Goal: Use online tool/utility: Utilize a website feature to perform a specific function

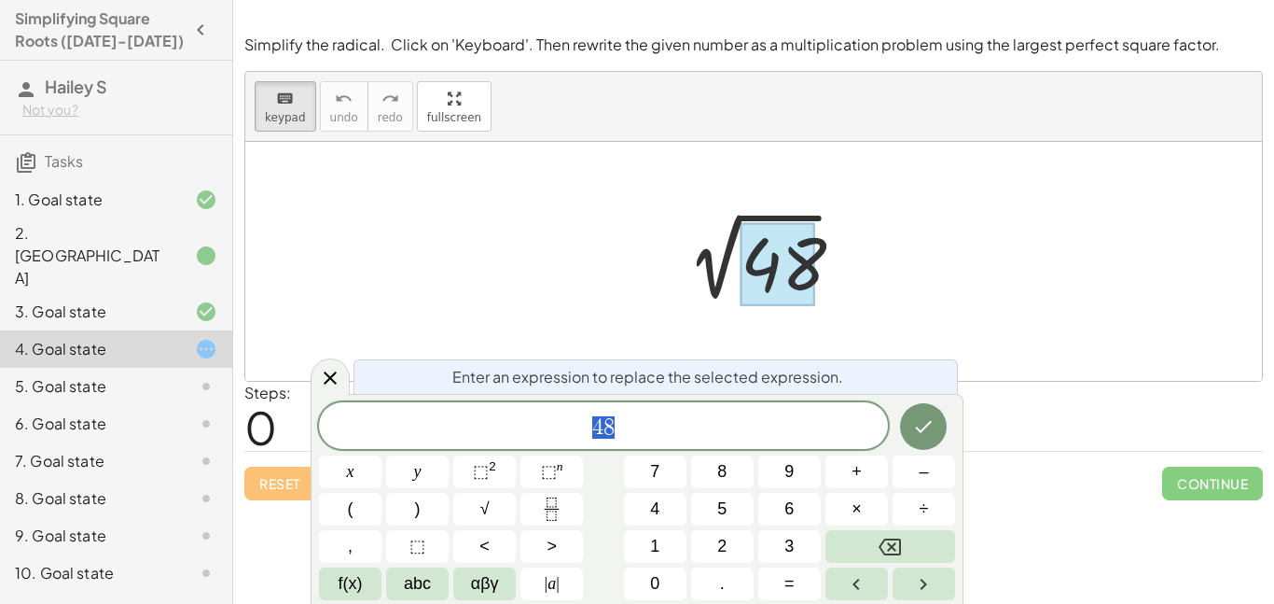
scroll to position [9, 0]
click at [620, 433] on span "4 8" at bounding box center [603, 427] width 569 height 26
drag, startPoint x: 620, startPoint y: 433, endPoint x: 587, endPoint y: 429, distance: 33.8
click at [587, 429] on span "4 8" at bounding box center [603, 427] width 569 height 26
click at [654, 506] on span "4" at bounding box center [654, 508] width 9 height 25
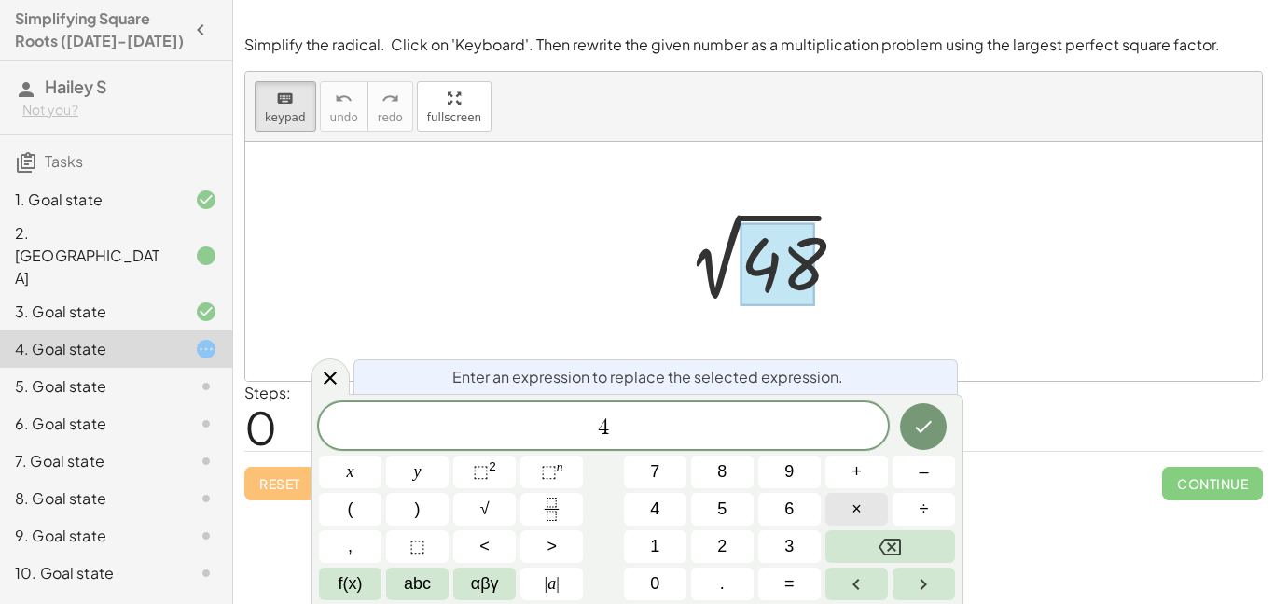
click at [860, 509] on span "×" at bounding box center [857, 508] width 10 height 25
click at [658, 551] on span "1" at bounding box center [654, 546] width 9 height 25
click at [748, 539] on button "2" at bounding box center [722, 546] width 63 height 33
click at [921, 435] on icon "Done" at bounding box center [923, 426] width 22 height 22
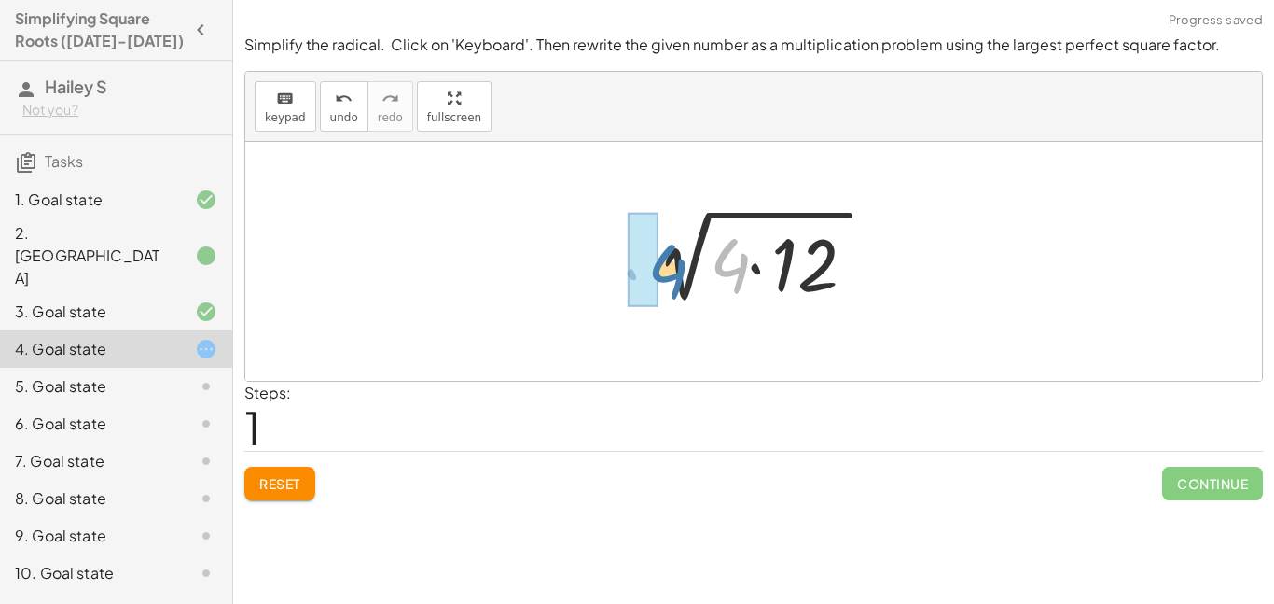
drag, startPoint x: 731, startPoint y: 261, endPoint x: 655, endPoint y: 265, distance: 76.6
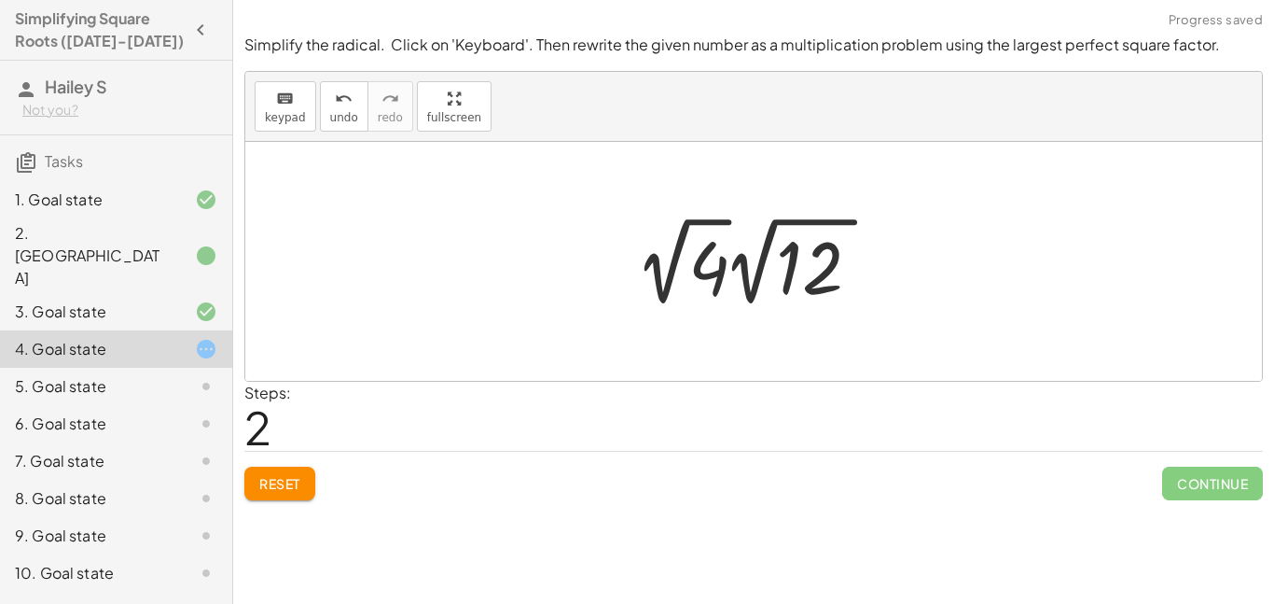
click at [692, 258] on div at bounding box center [760, 261] width 265 height 103
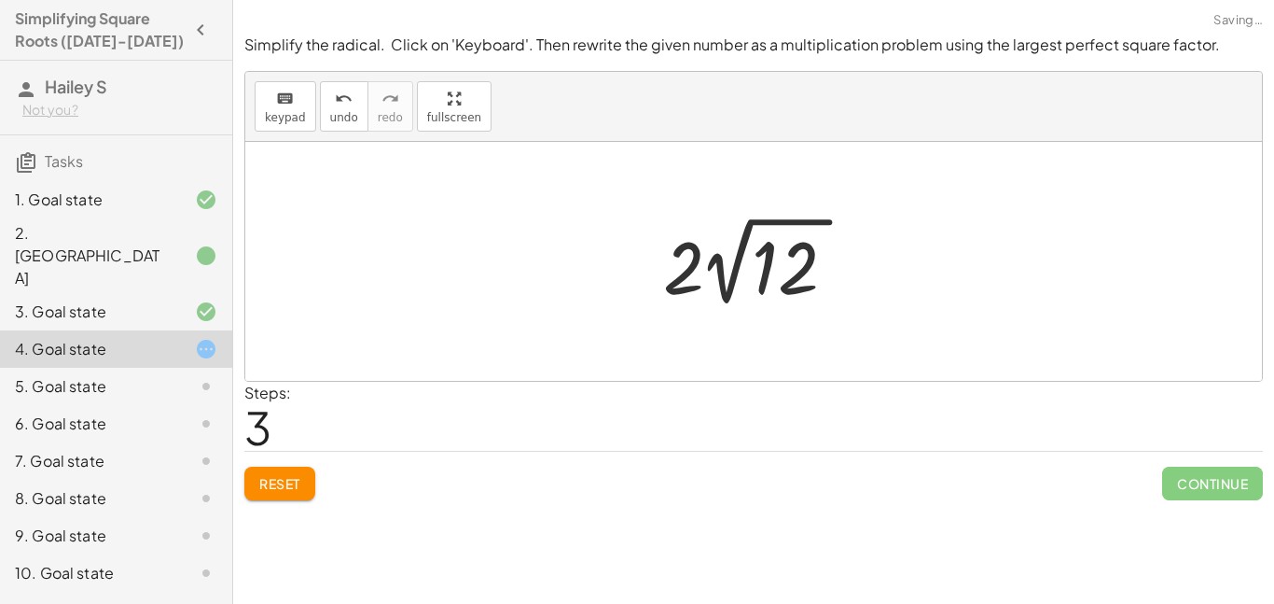
click at [692, 258] on div at bounding box center [761, 261] width 215 height 103
click at [712, 258] on div at bounding box center [761, 261] width 215 height 103
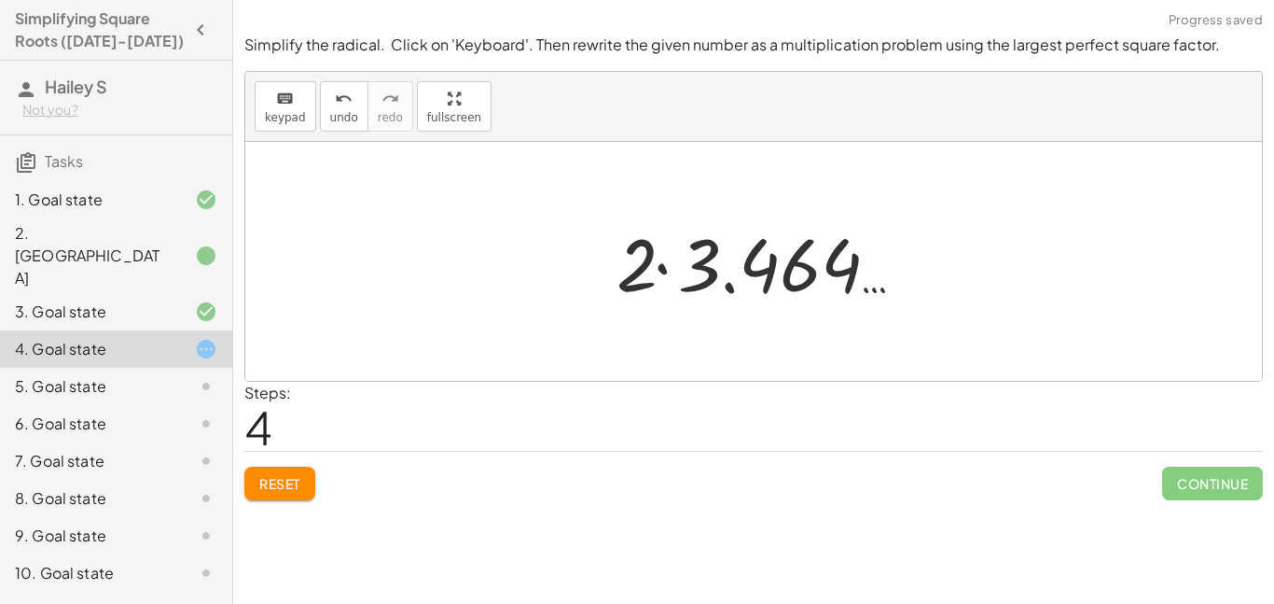
click at [291, 489] on span "Reset" at bounding box center [279, 483] width 41 height 17
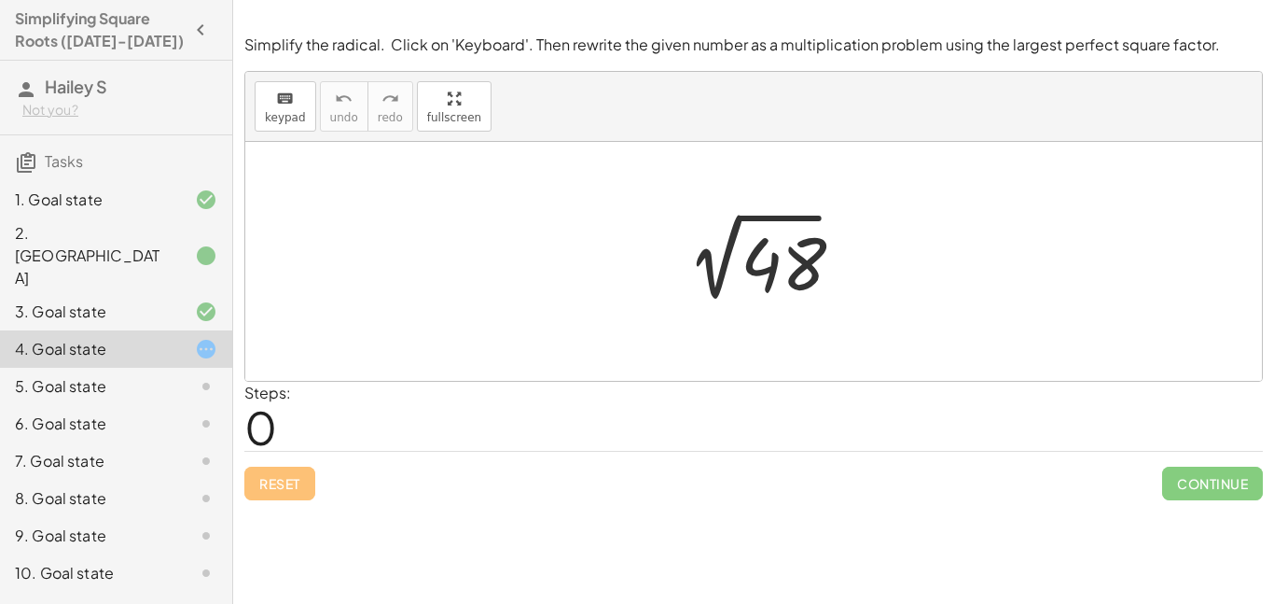
click at [775, 248] on div at bounding box center [760, 262] width 193 height 94
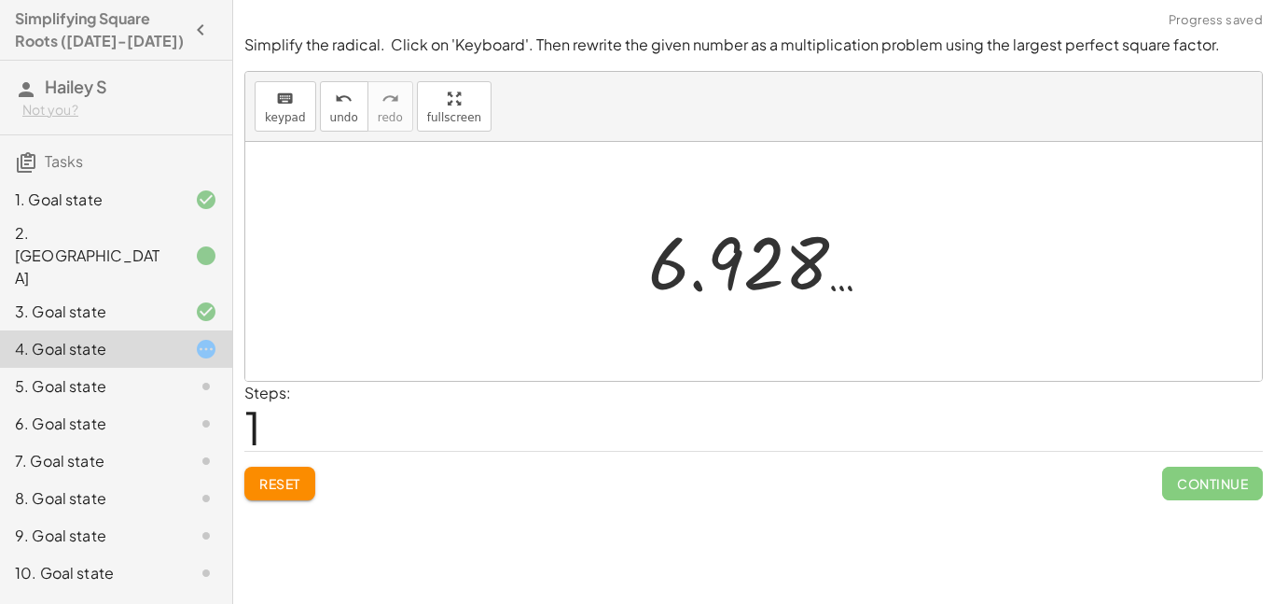
click at [283, 478] on span "Reset" at bounding box center [279, 483] width 41 height 17
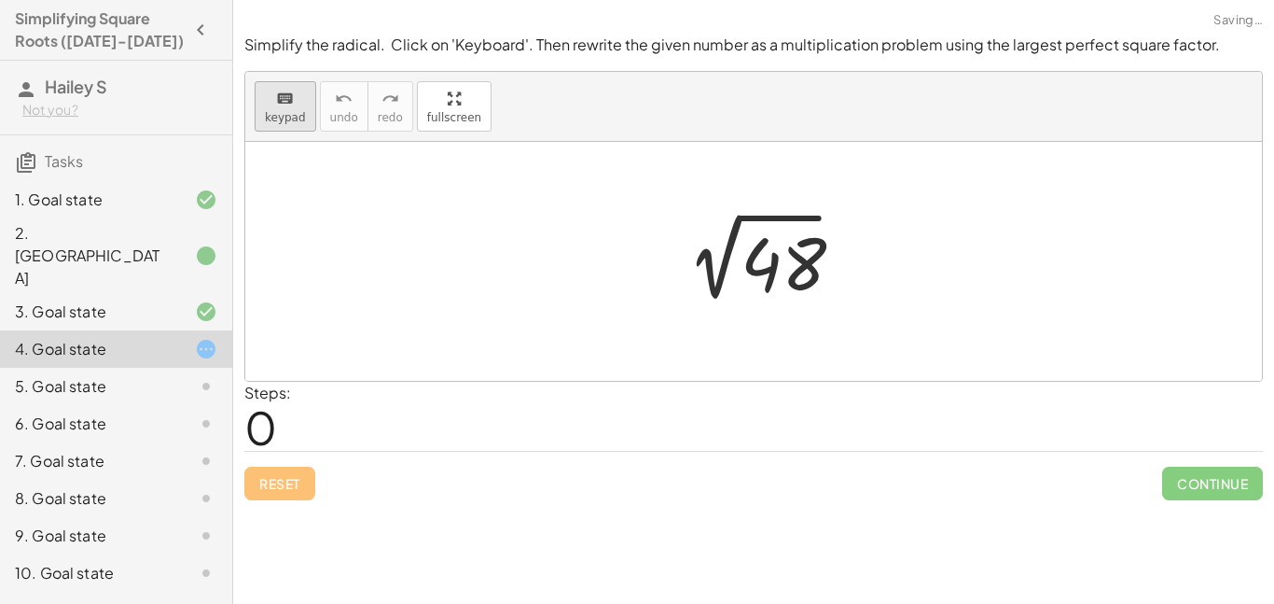
click at [287, 111] on span "keypad" at bounding box center [285, 117] width 41 height 13
click at [779, 253] on div at bounding box center [778, 264] width 75 height 83
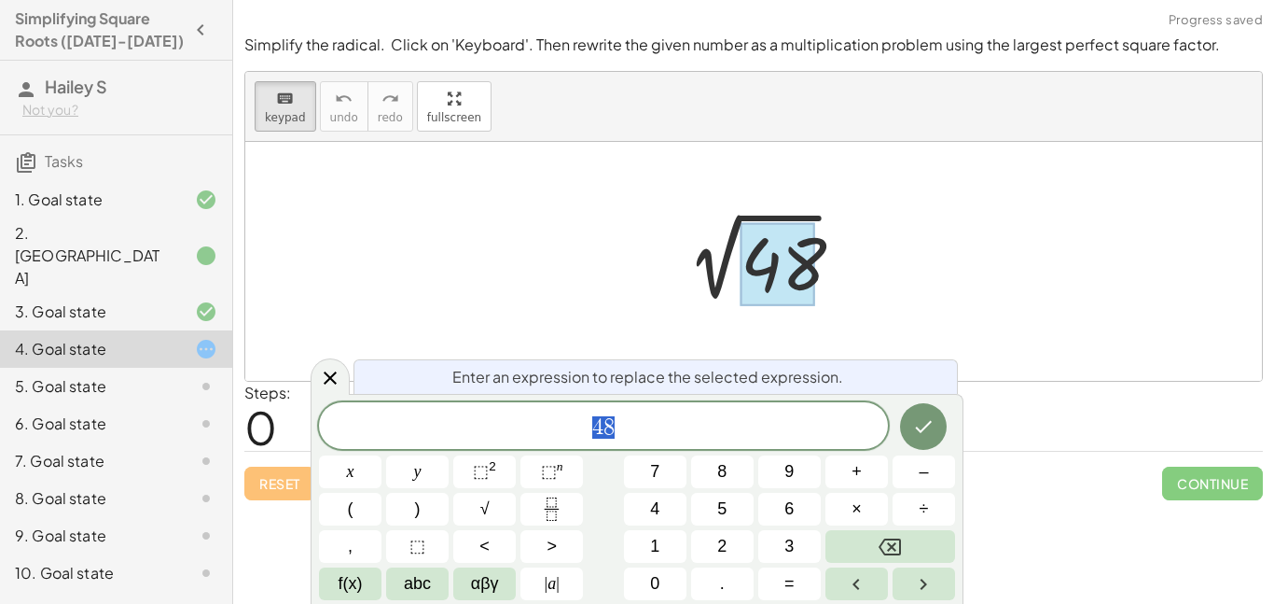
scroll to position [10, 0]
click at [773, 506] on button "6" at bounding box center [790, 509] width 63 height 33
click at [842, 510] on button "×" at bounding box center [857, 509] width 63 height 33
click at [743, 465] on button "8" at bounding box center [722, 471] width 63 height 33
click at [929, 436] on icon "Done" at bounding box center [923, 426] width 22 height 22
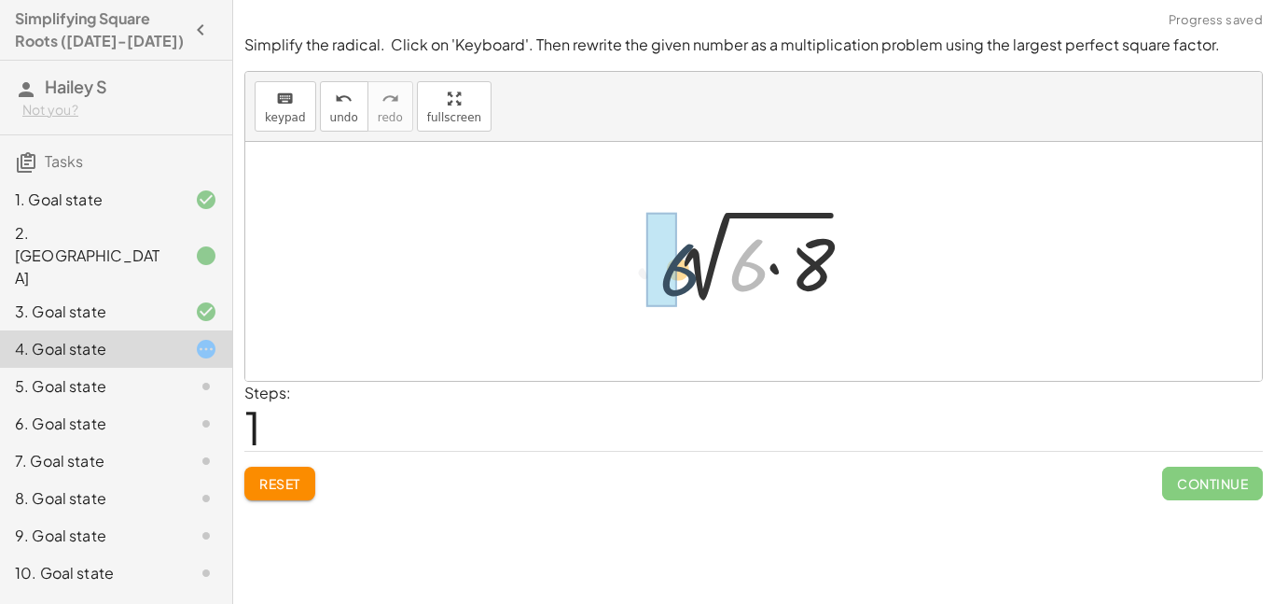
drag, startPoint x: 743, startPoint y: 263, endPoint x: 662, endPoint y: 267, distance: 80.3
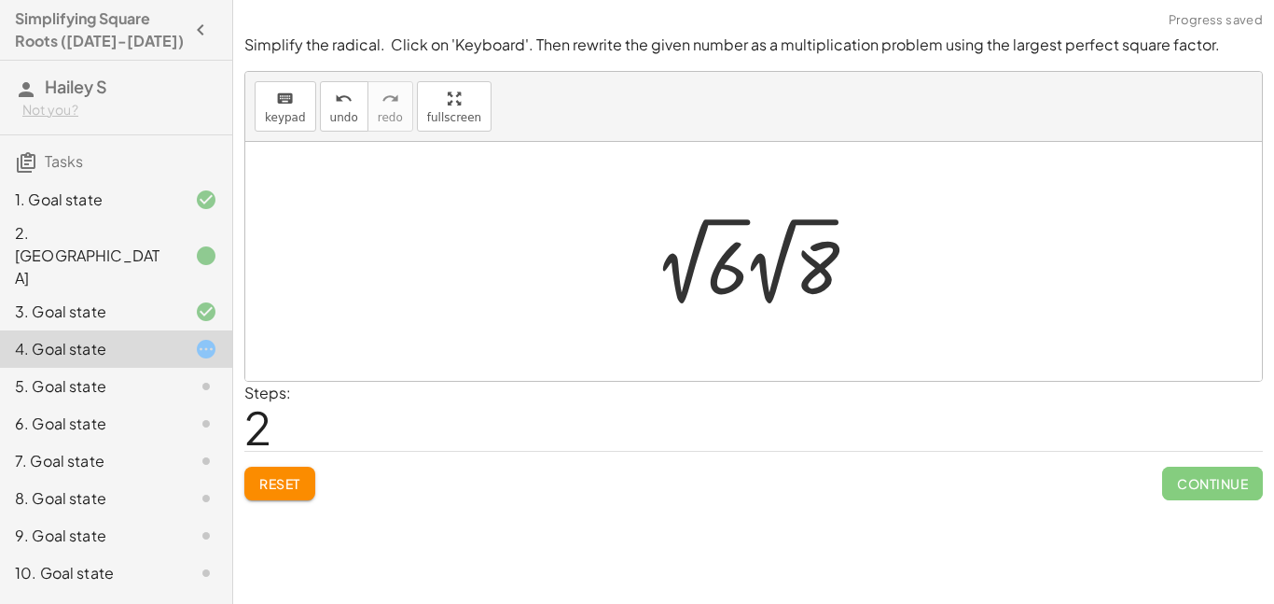
click at [749, 259] on div at bounding box center [761, 261] width 228 height 103
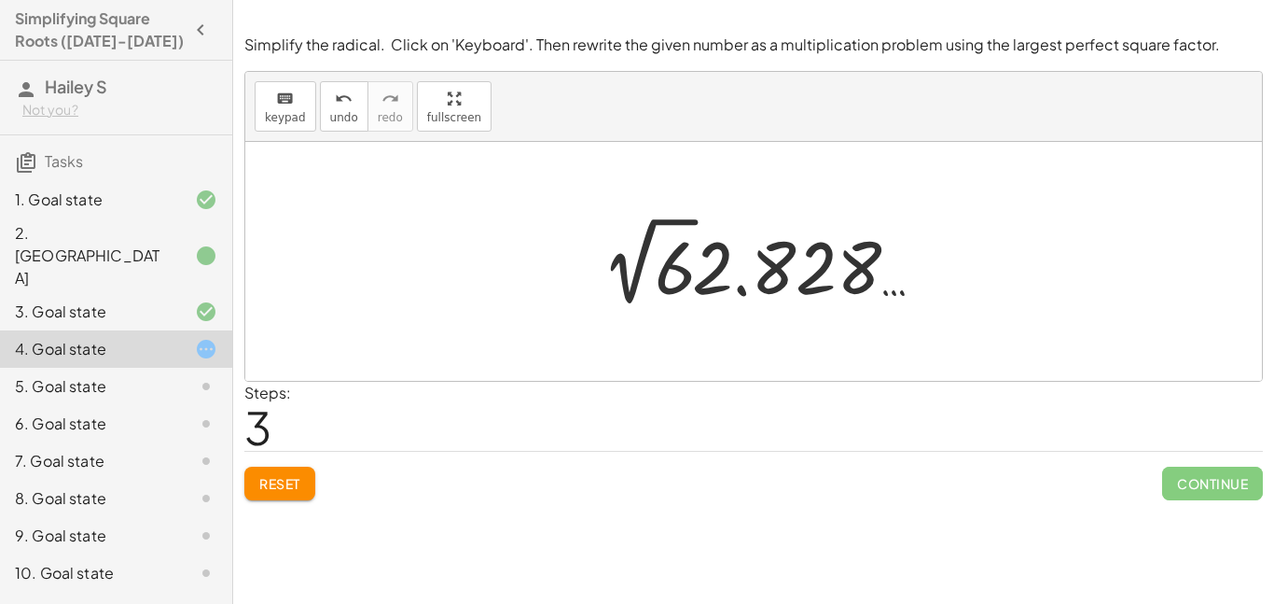
click at [290, 482] on span "Reset" at bounding box center [279, 483] width 41 height 17
